Goal: Complete application form

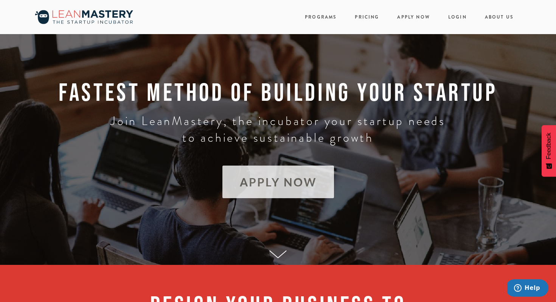
click at [250, 168] on link "APPLY NOW" at bounding box center [278, 181] width 112 height 33
